Goal: Book appointment/travel/reservation

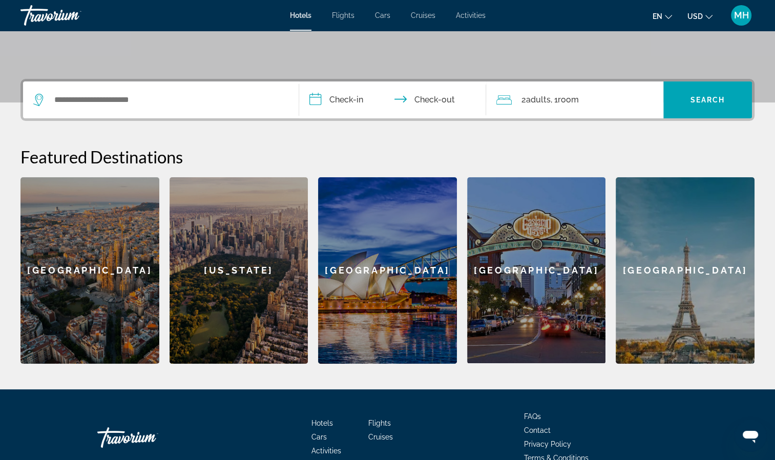
scroll to position [205, 0]
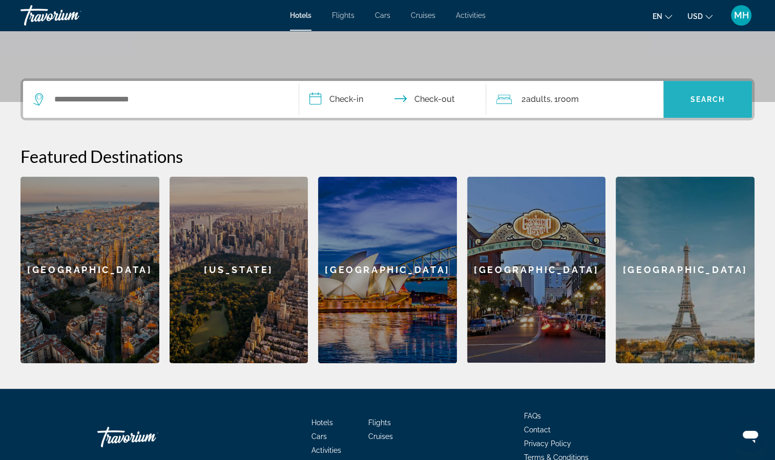
click at [728, 95] on span "Search widget" at bounding box center [707, 99] width 89 height 25
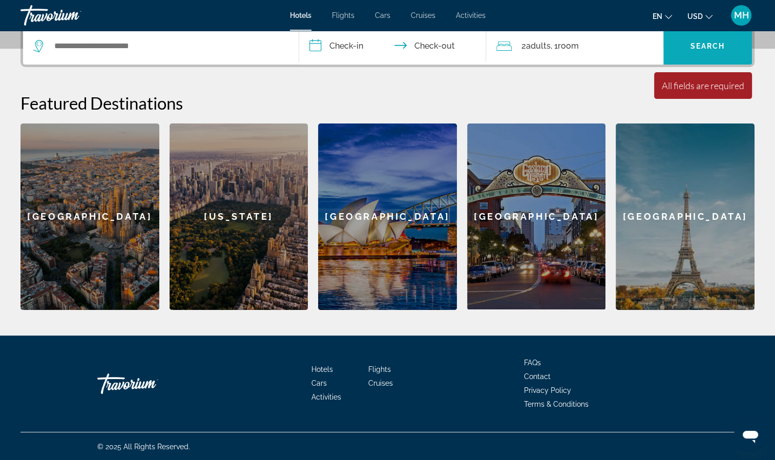
scroll to position [0, 0]
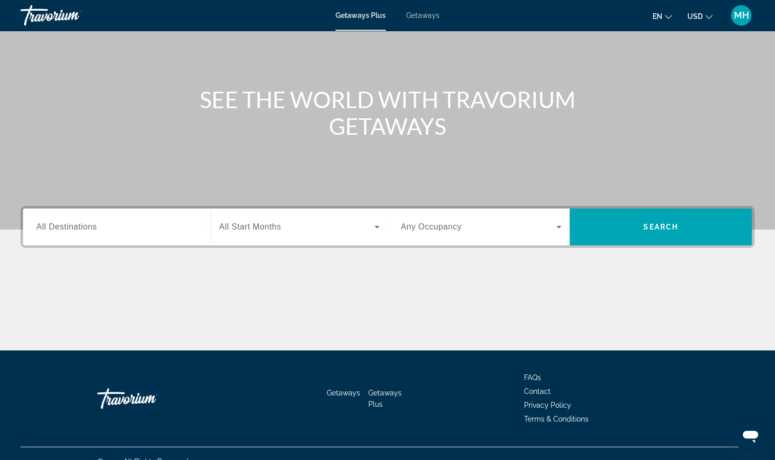
scroll to position [93, 0]
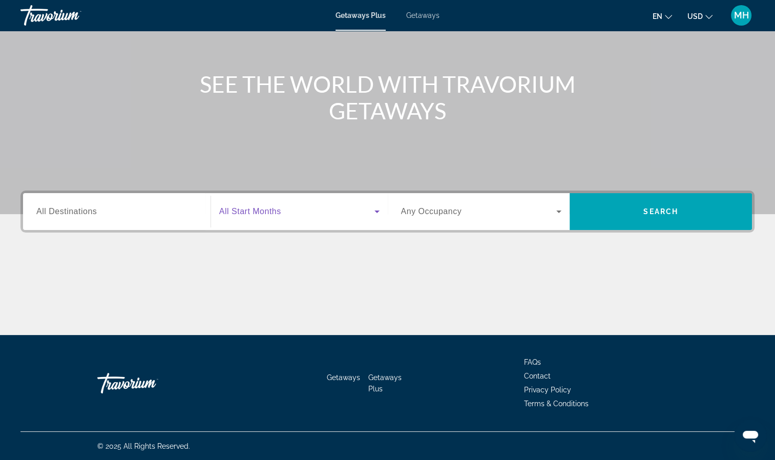
click at [376, 213] on icon "Search widget" at bounding box center [377, 211] width 12 height 12
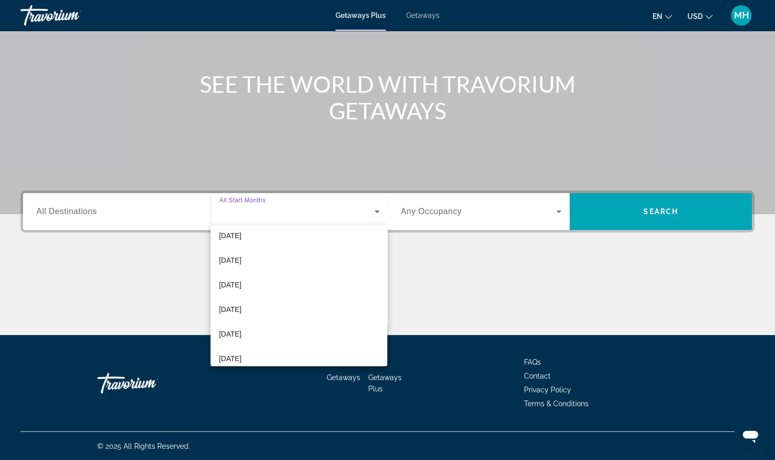
scroll to position [32, 0]
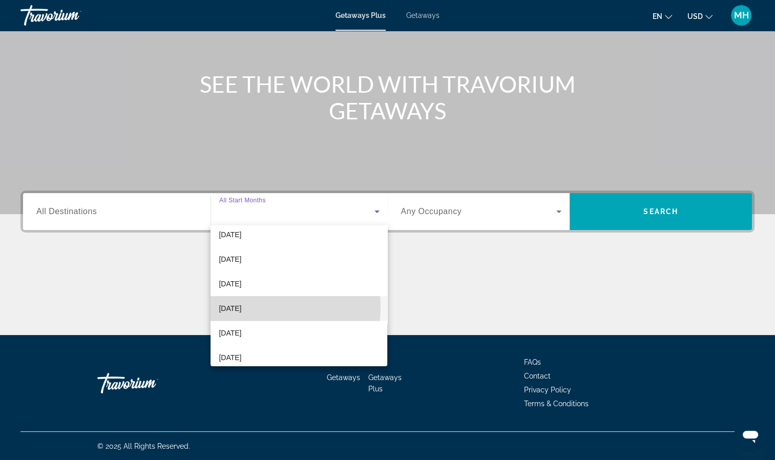
click at [270, 306] on mat-option "[DATE]" at bounding box center [298, 308] width 177 height 25
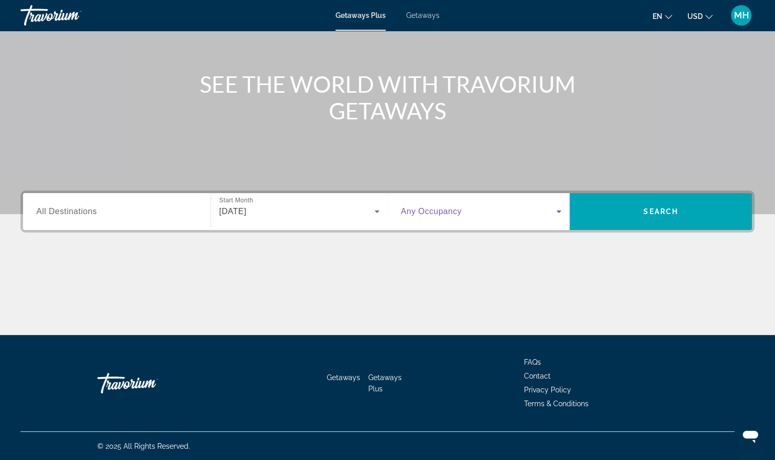
click at [562, 212] on icon "Search widget" at bounding box center [559, 211] width 12 height 12
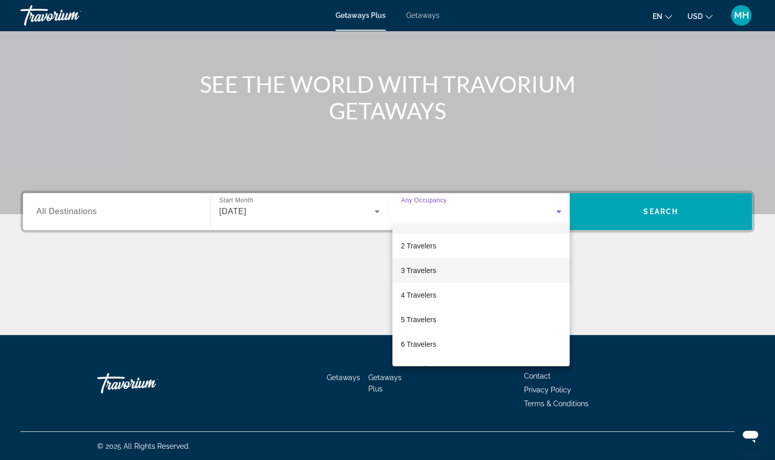
scroll to position [22, 0]
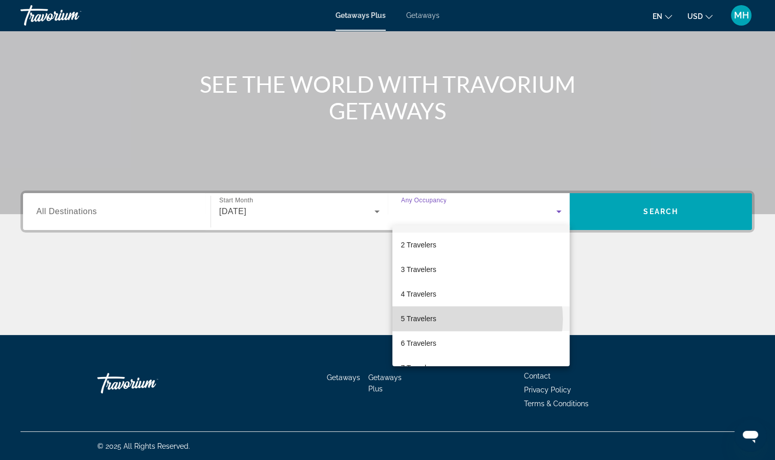
click at [469, 319] on mat-option "5 Travelers" at bounding box center [480, 318] width 177 height 25
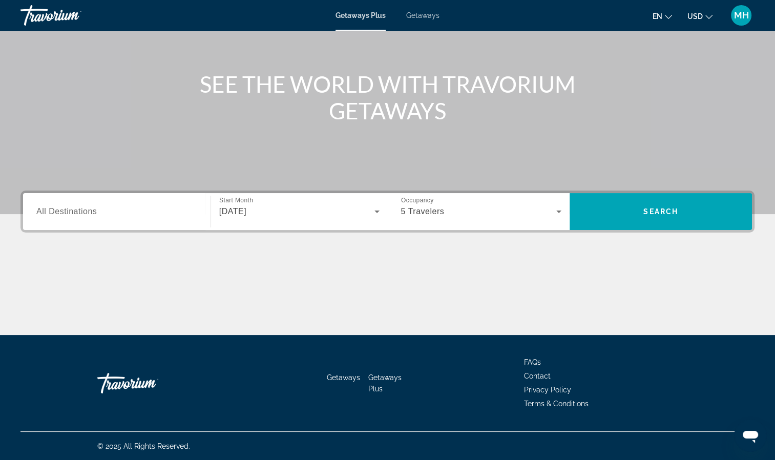
click at [75, 214] on span "All Destinations" at bounding box center [66, 211] width 60 height 9
click at [75, 214] on input "Destination All Destinations" at bounding box center [116, 212] width 161 height 12
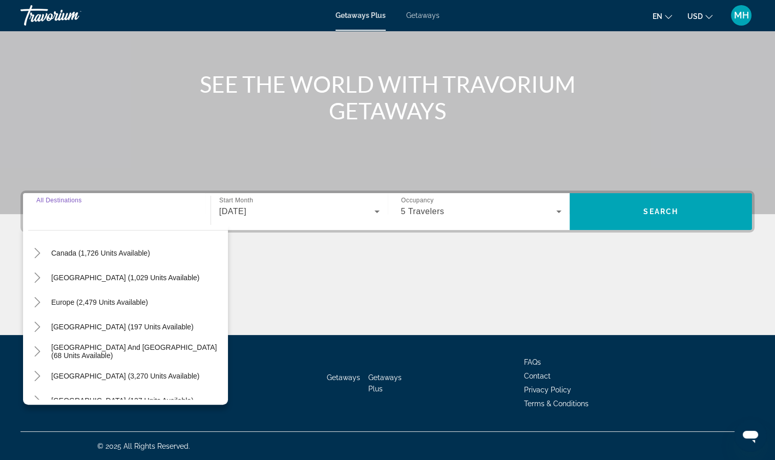
scroll to position [77, 0]
click at [106, 309] on span "Search widget" at bounding box center [99, 303] width 107 height 25
type input "**********"
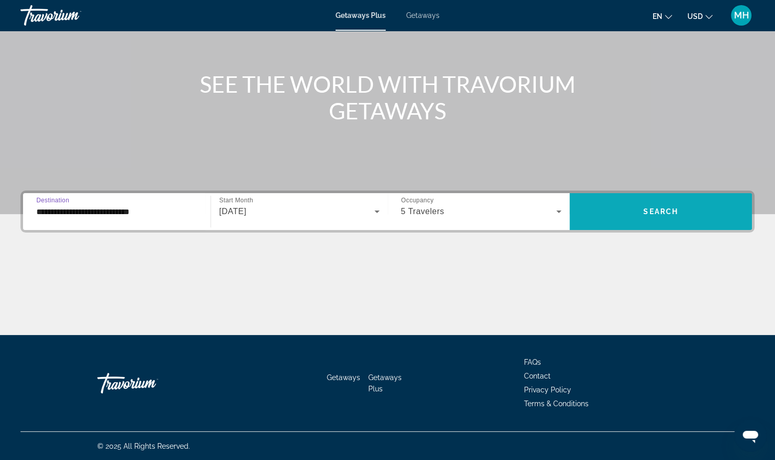
click at [652, 214] on span "Search" at bounding box center [660, 211] width 35 height 8
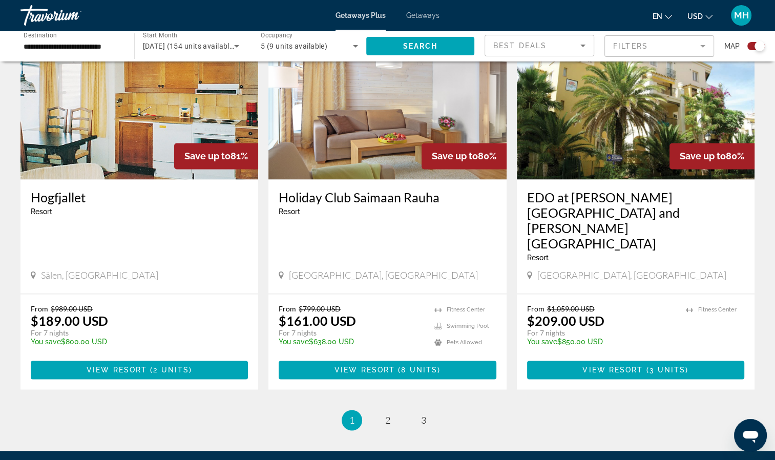
scroll to position [1460, 0]
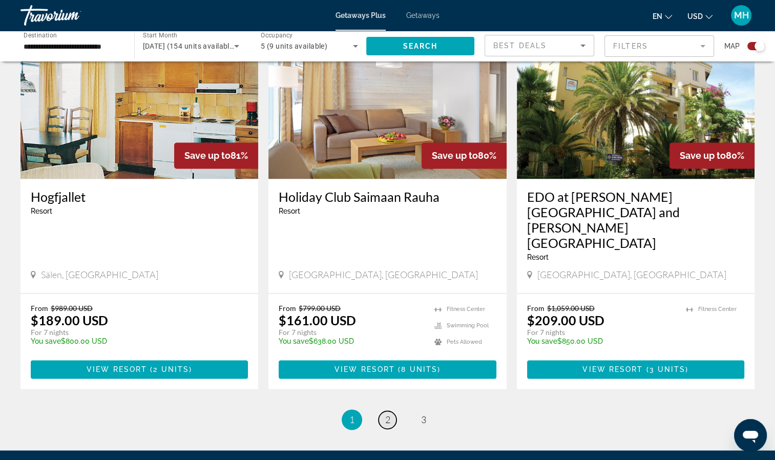
click at [389, 414] on span "2" at bounding box center [387, 419] width 5 height 11
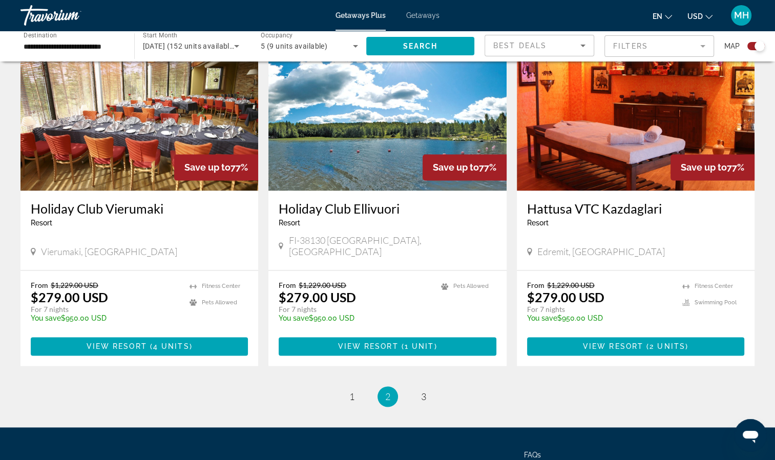
scroll to position [1529, 0]
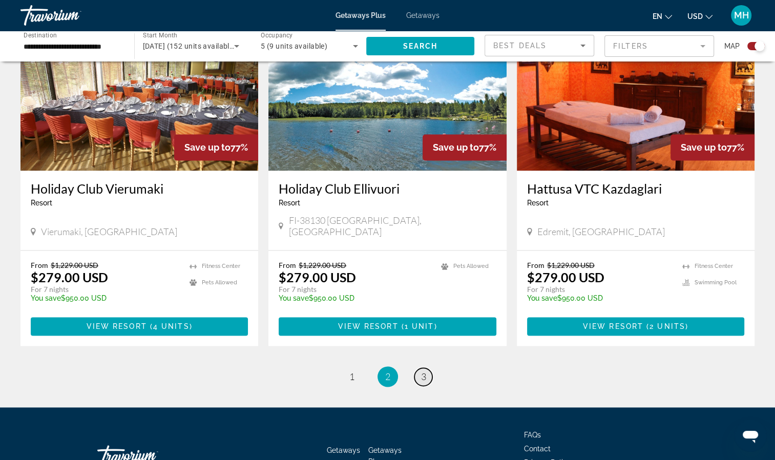
click at [424, 371] on span "3" at bounding box center [423, 376] width 5 height 11
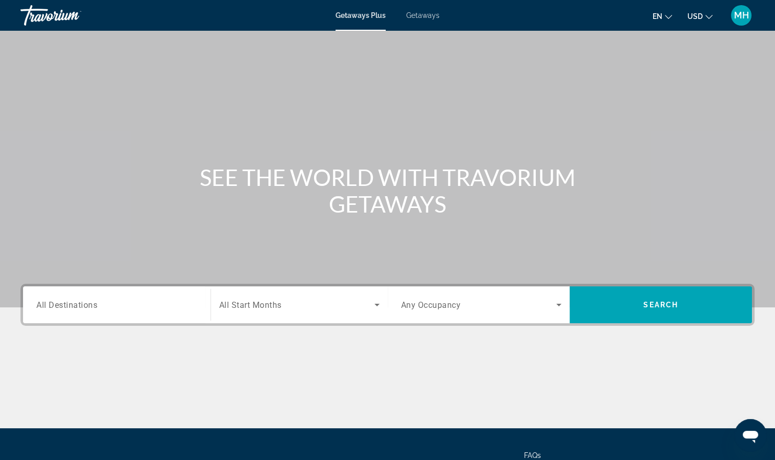
click at [74, 301] on span "All Destinations" at bounding box center [66, 305] width 61 height 10
click at [74, 301] on input "Destination All Destinations" at bounding box center [116, 305] width 161 height 12
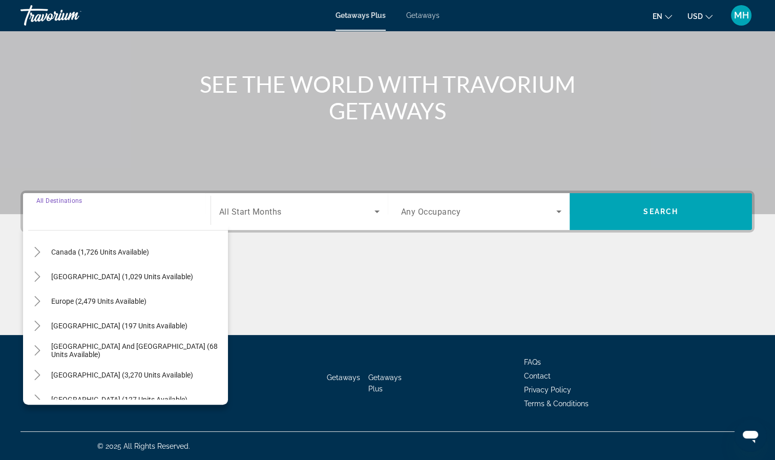
scroll to position [79, 0]
click at [78, 302] on span "Europe (2,479 units available)" at bounding box center [98, 302] width 95 height 8
type input "**********"
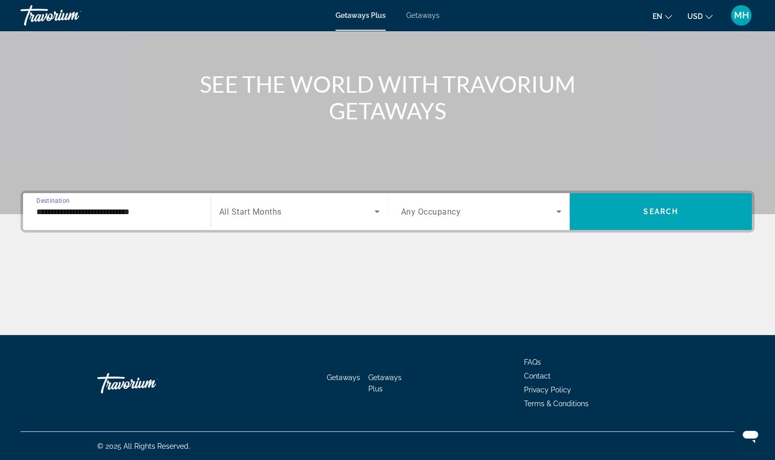
click at [375, 212] on icon "Search widget" at bounding box center [377, 211] width 12 height 12
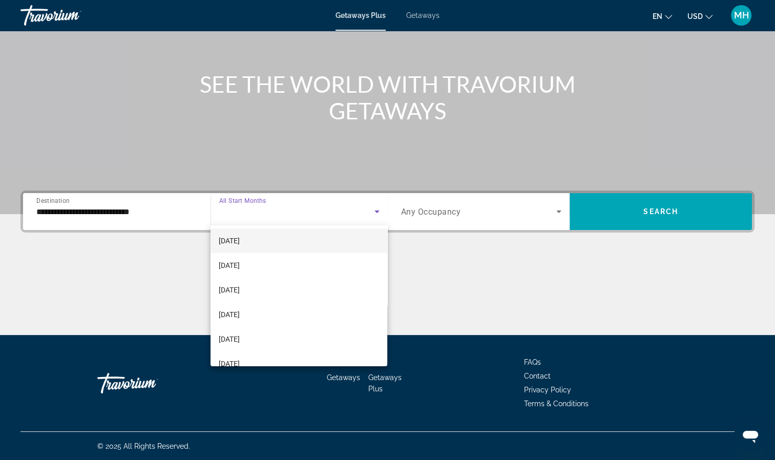
scroll to position [53, 0]
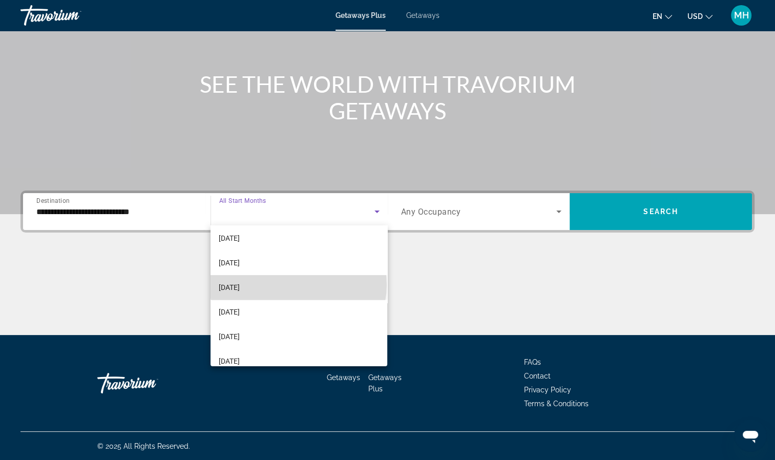
click at [298, 285] on mat-option "[DATE]" at bounding box center [298, 287] width 177 height 25
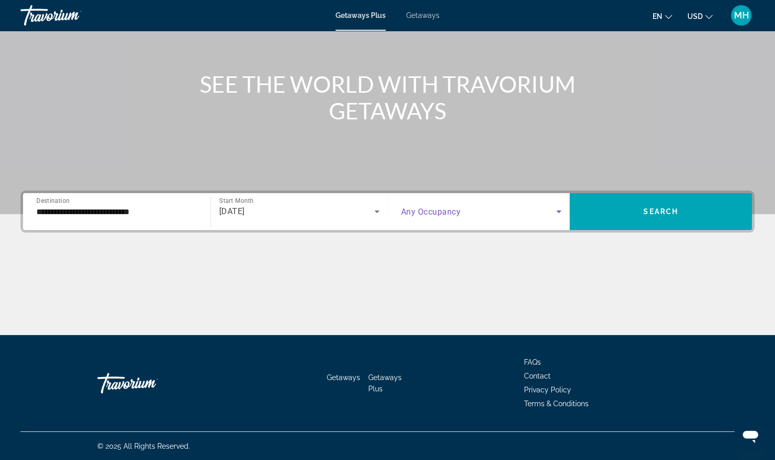
click at [561, 212] on icon "Search widget" at bounding box center [559, 211] width 12 height 12
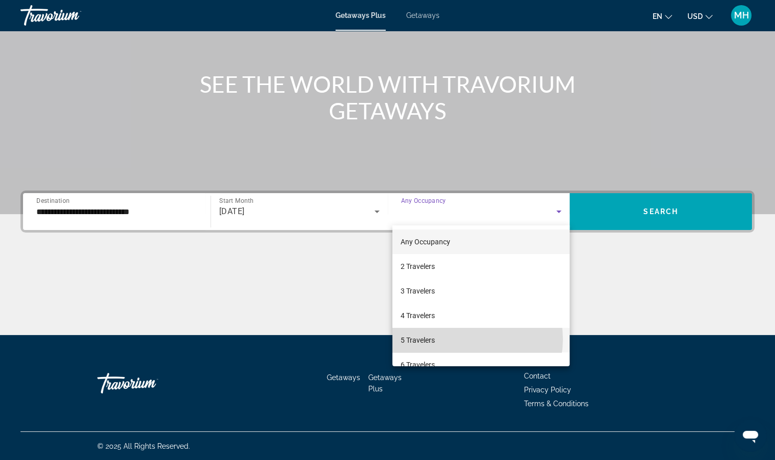
click at [471, 339] on mat-option "5 Travelers" at bounding box center [480, 340] width 177 height 25
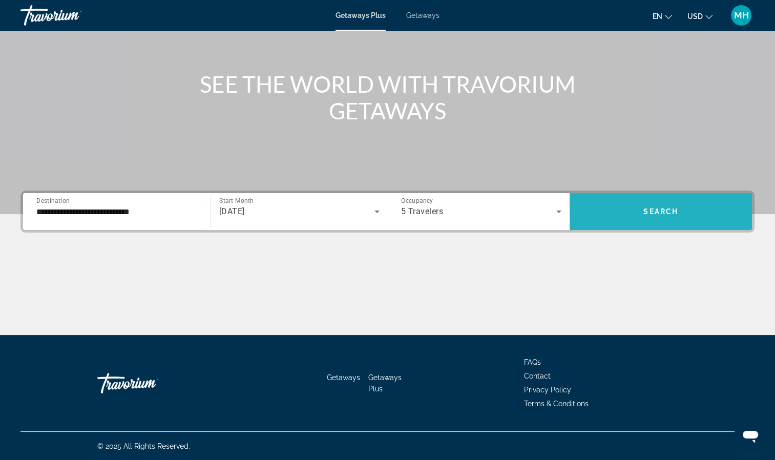
click at [651, 210] on span "Search" at bounding box center [660, 211] width 35 height 8
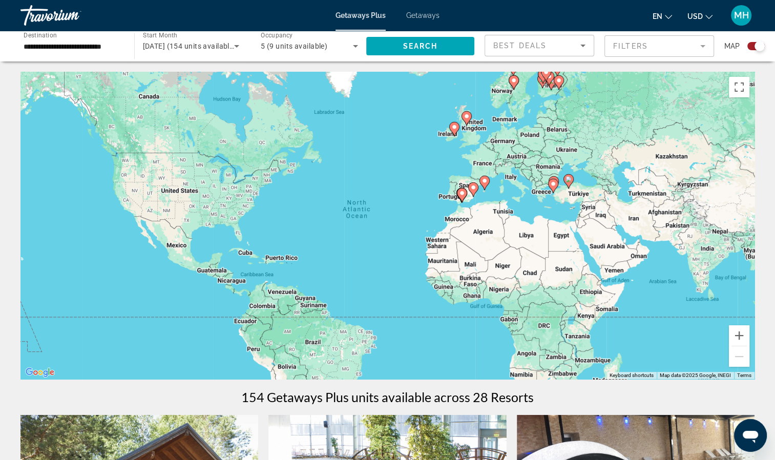
click at [703, 45] on mat-form-field "Filters" at bounding box center [659, 46] width 110 height 22
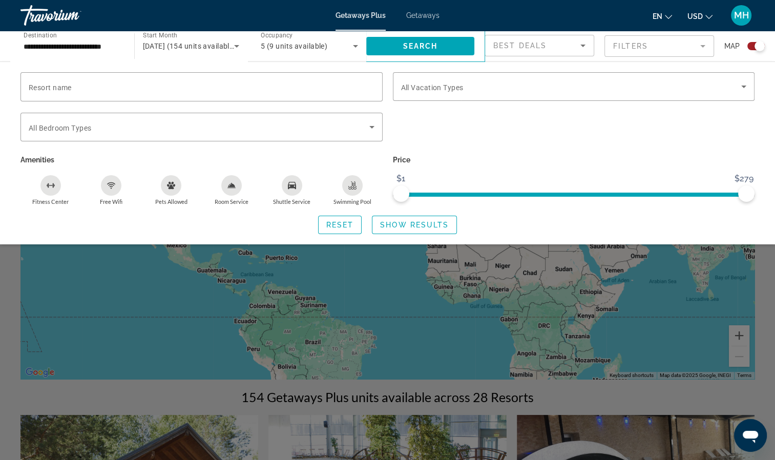
click at [371, 14] on span "Getaways Plus" at bounding box center [360, 15] width 50 height 8
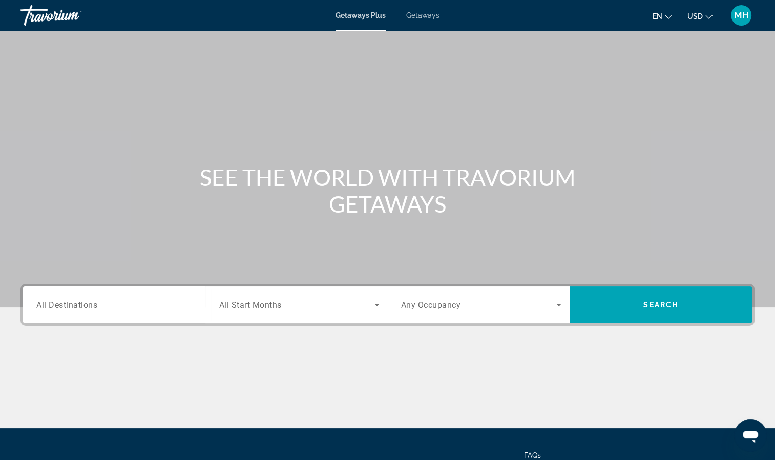
scroll to position [93, 0]
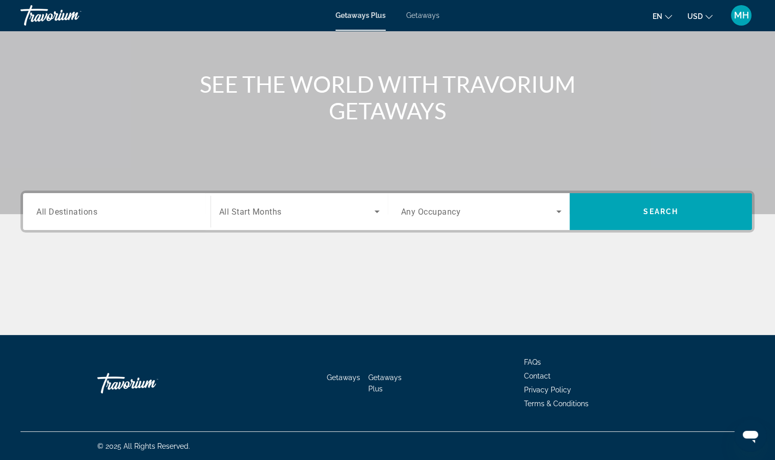
click at [747, 431] on icon "Open messaging window" at bounding box center [750, 437] width 15 height 12
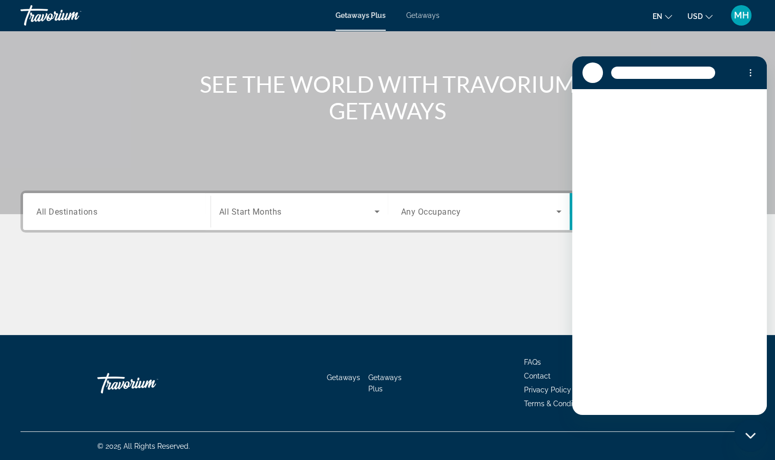
scroll to position [0, 0]
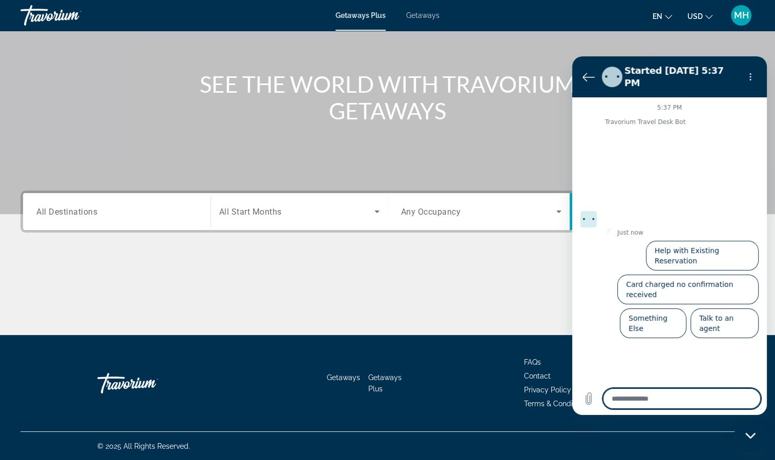
click at [747, 431] on div "Close messaging window" at bounding box center [750, 435] width 31 height 31
type textarea "*"
